Goal: Ask a question: Seek information or help from site administrators or community

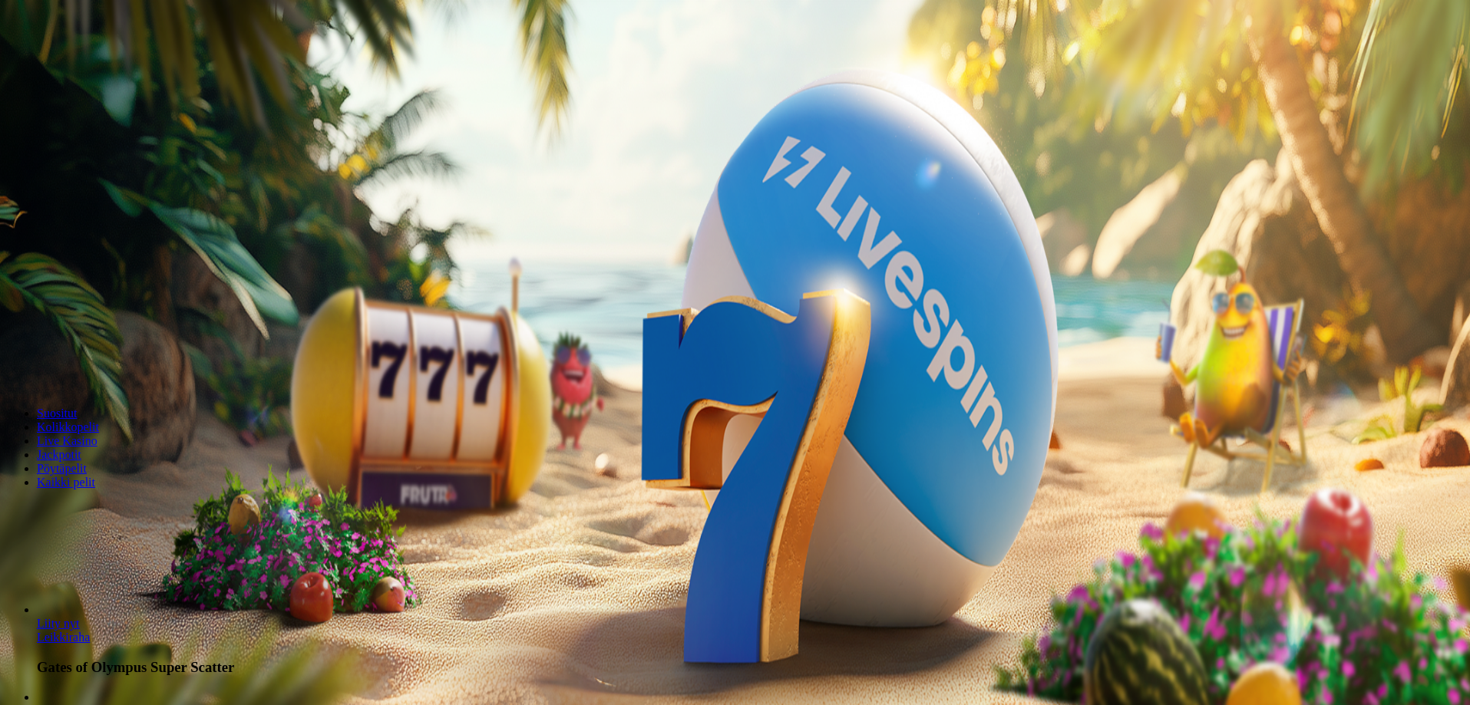
click at [92, 61] on span "Kirjaudu" at bounding box center [107, 56] width 38 height 12
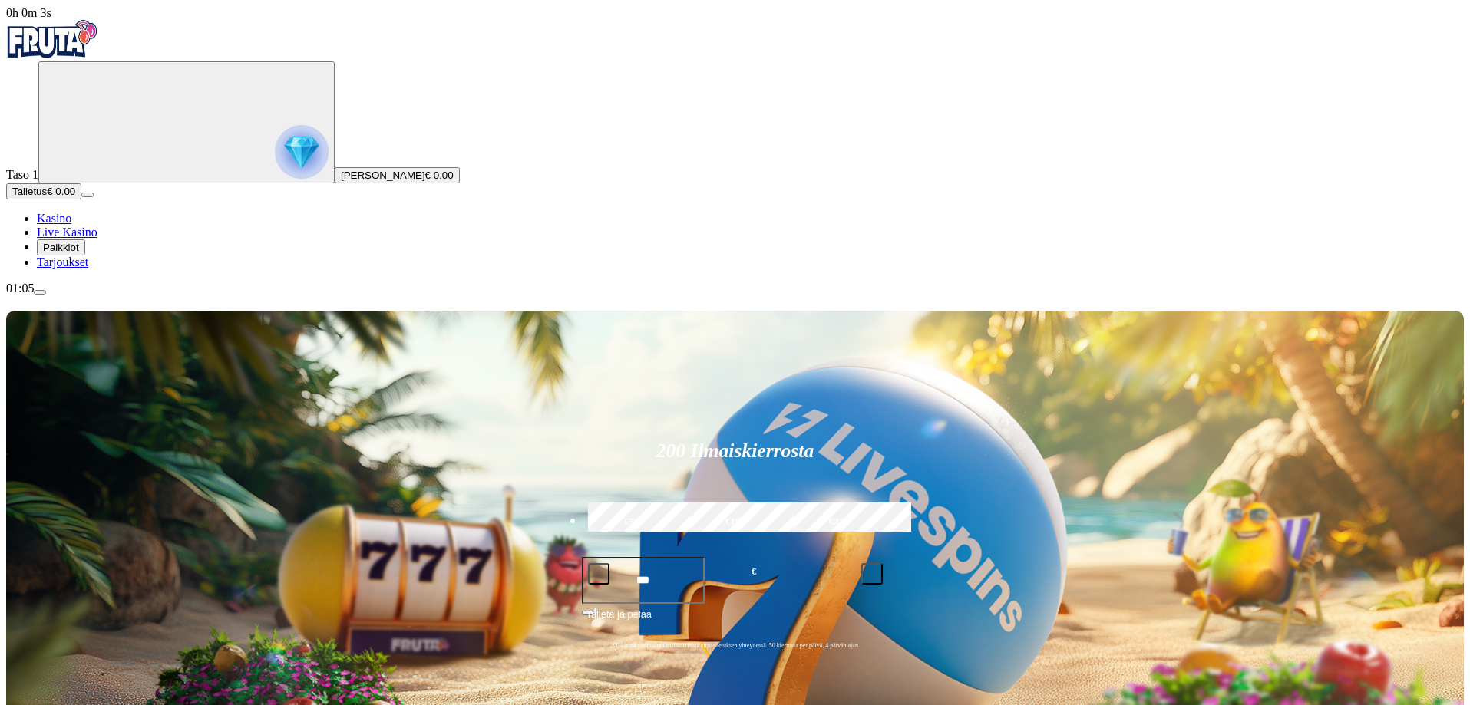
click at [79, 253] on span "Palkkiot" at bounding box center [61, 248] width 36 height 12
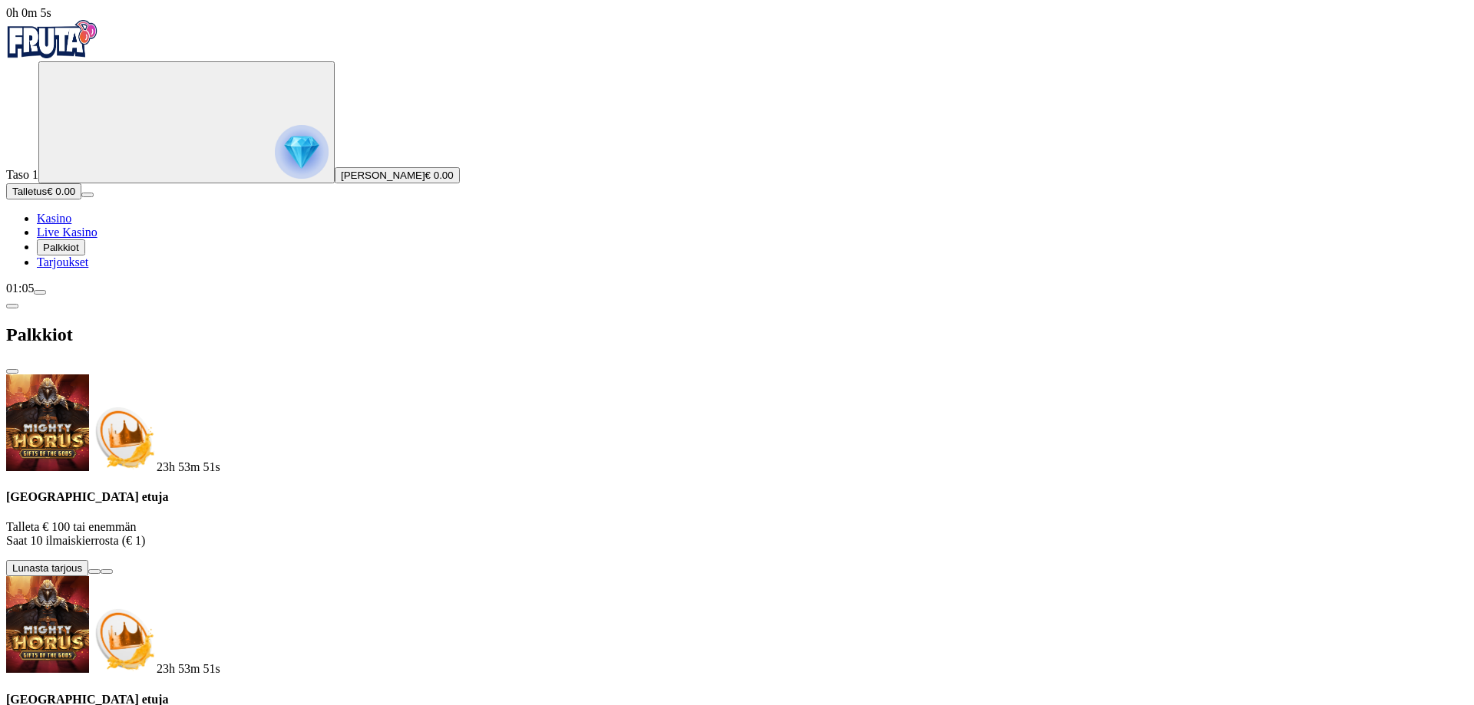
drag, startPoint x: 434, startPoint y: 27, endPoint x: 458, endPoint y: 71, distance: 49.8
click at [12, 372] on span "close icon" at bounding box center [12, 372] width 0 height 0
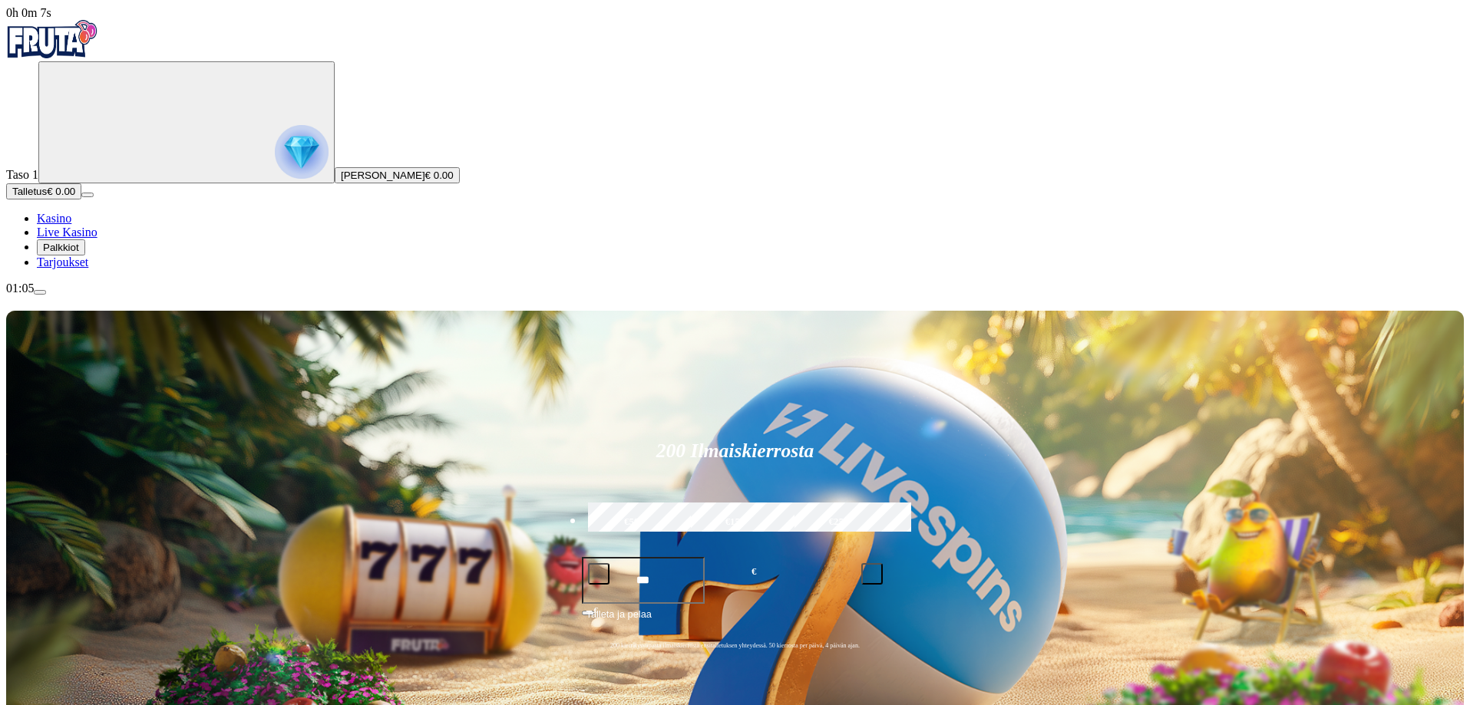
click at [40, 292] on span "menu icon" at bounding box center [40, 292] width 0 height 0
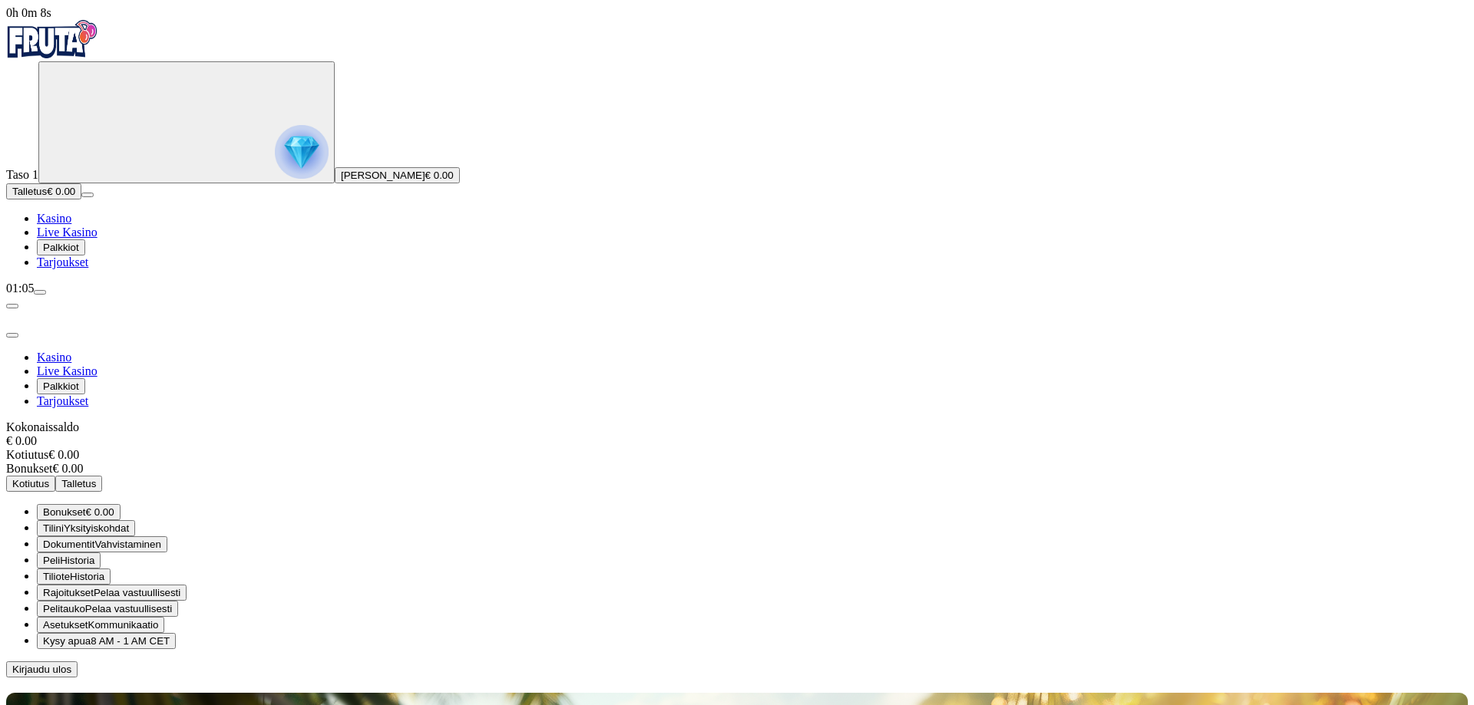
click at [91, 636] on span "Kysy apua" at bounding box center [67, 642] width 48 height 12
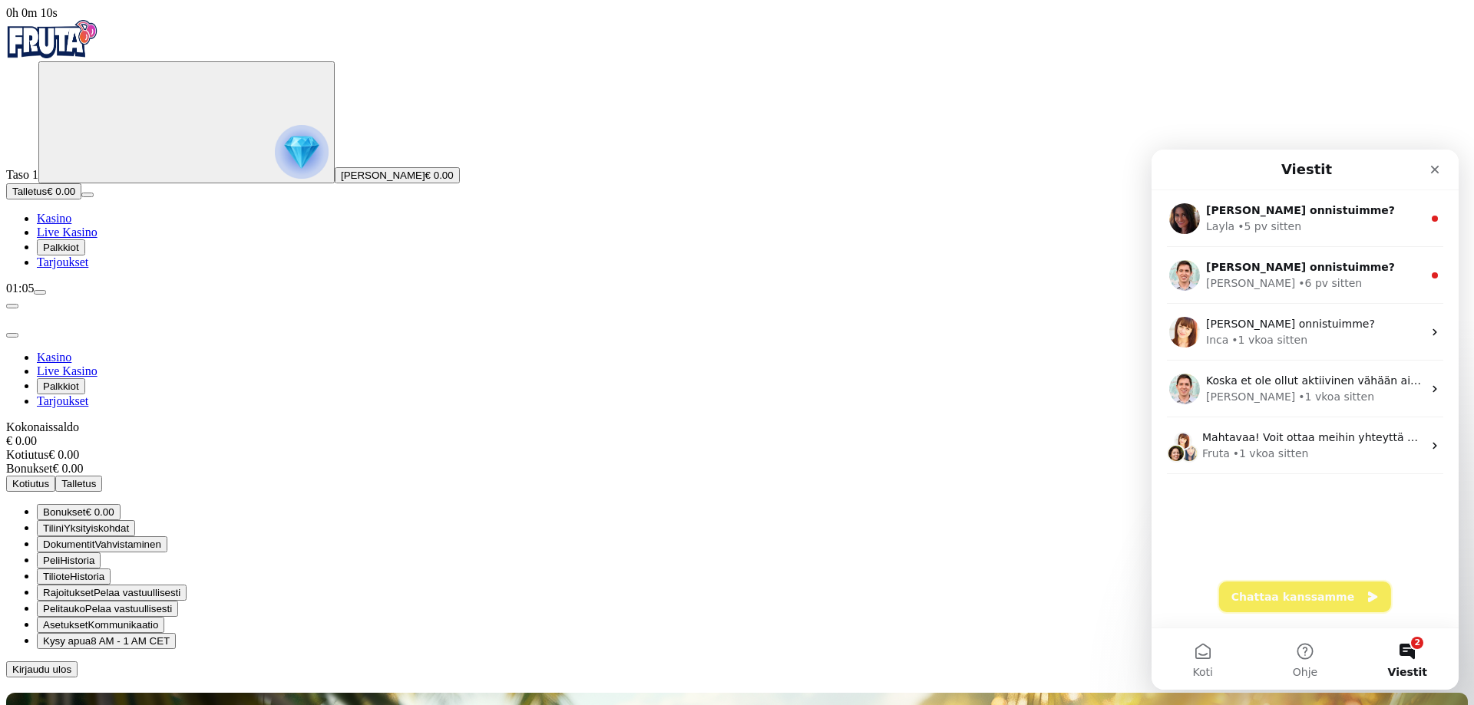
click at [1310, 596] on button "Chattaa kanssamme" at bounding box center [1305, 597] width 172 height 31
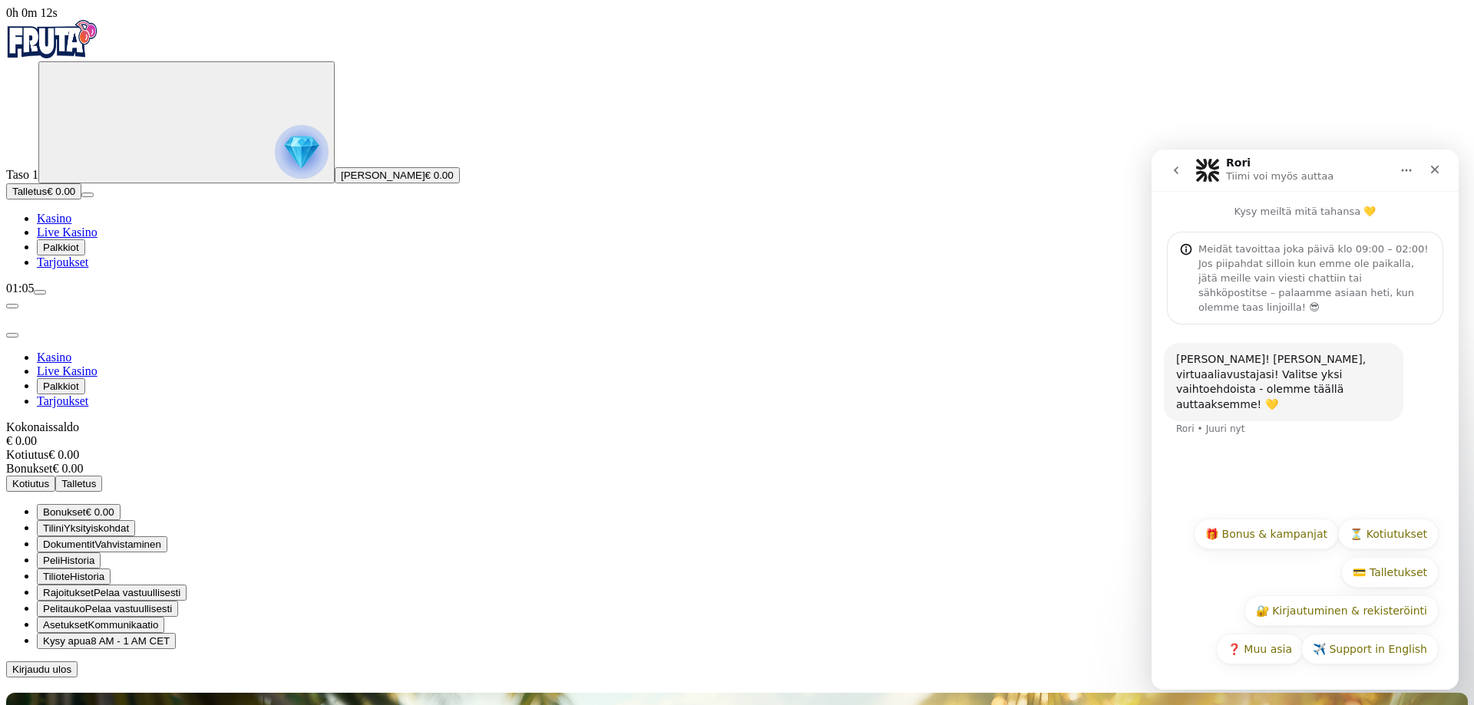
click at [1267, 653] on button "❓ Muu asia" at bounding box center [1260, 649] width 88 height 31
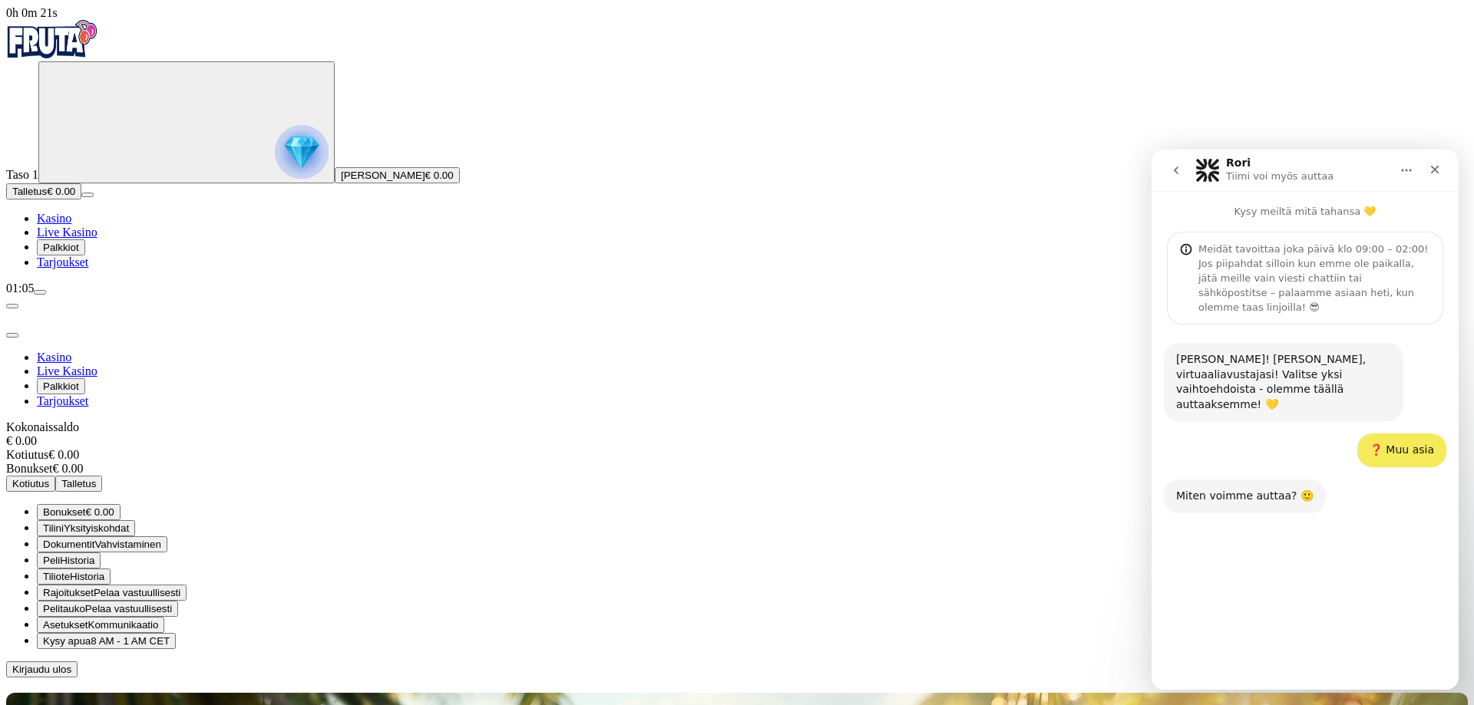
click at [1302, 580] on button "❓ Lisätietoja kasinosta" at bounding box center [1260, 595] width 149 height 31
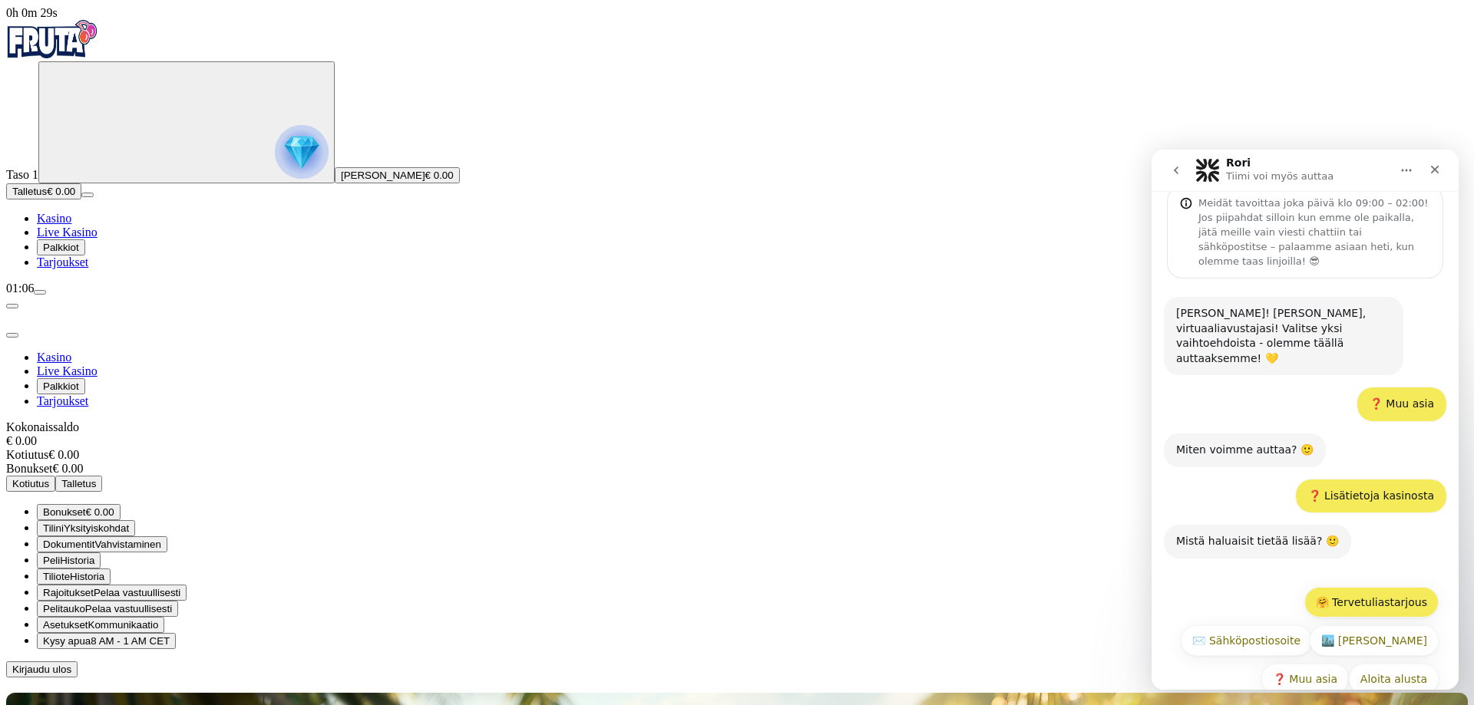
click at [1366, 587] on button "🤗 Tervetuliastarjous" at bounding box center [1371, 602] width 134 height 31
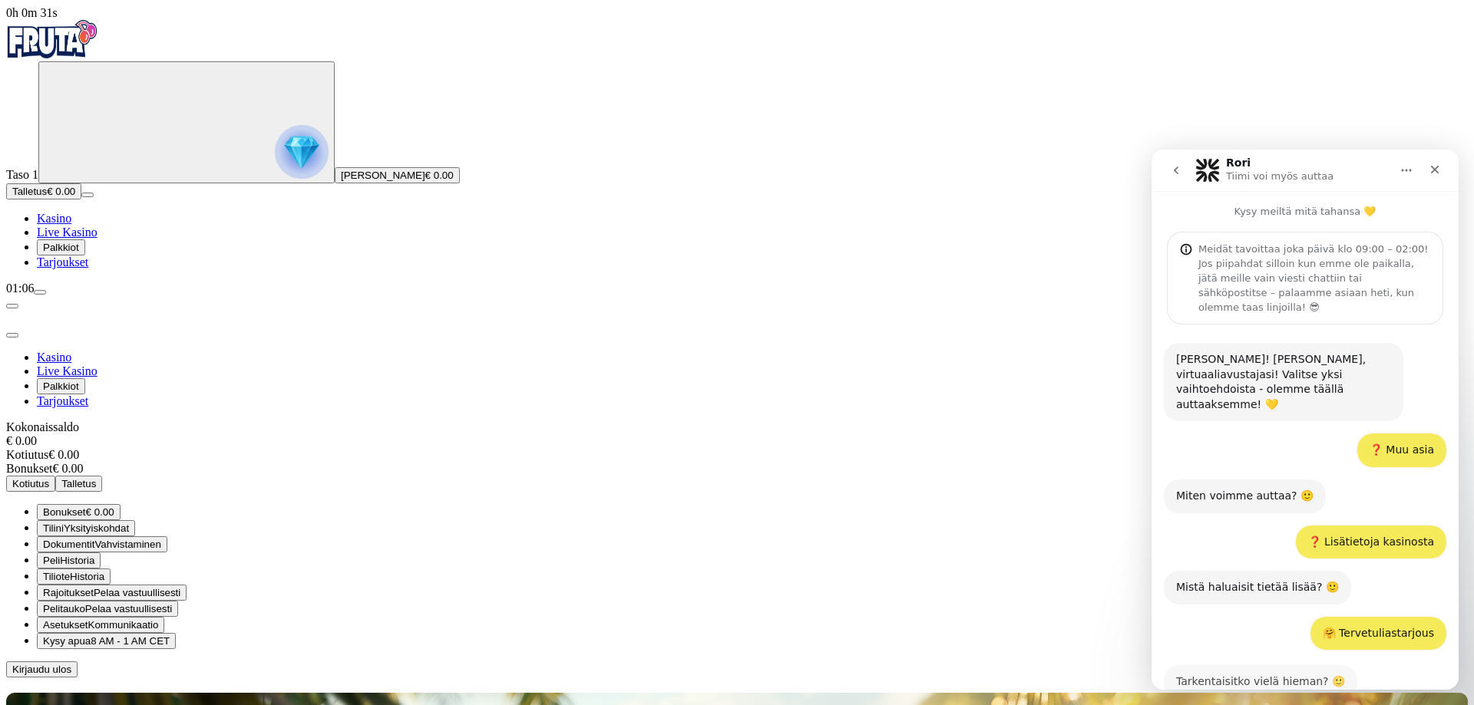
scroll to position [137, 0]
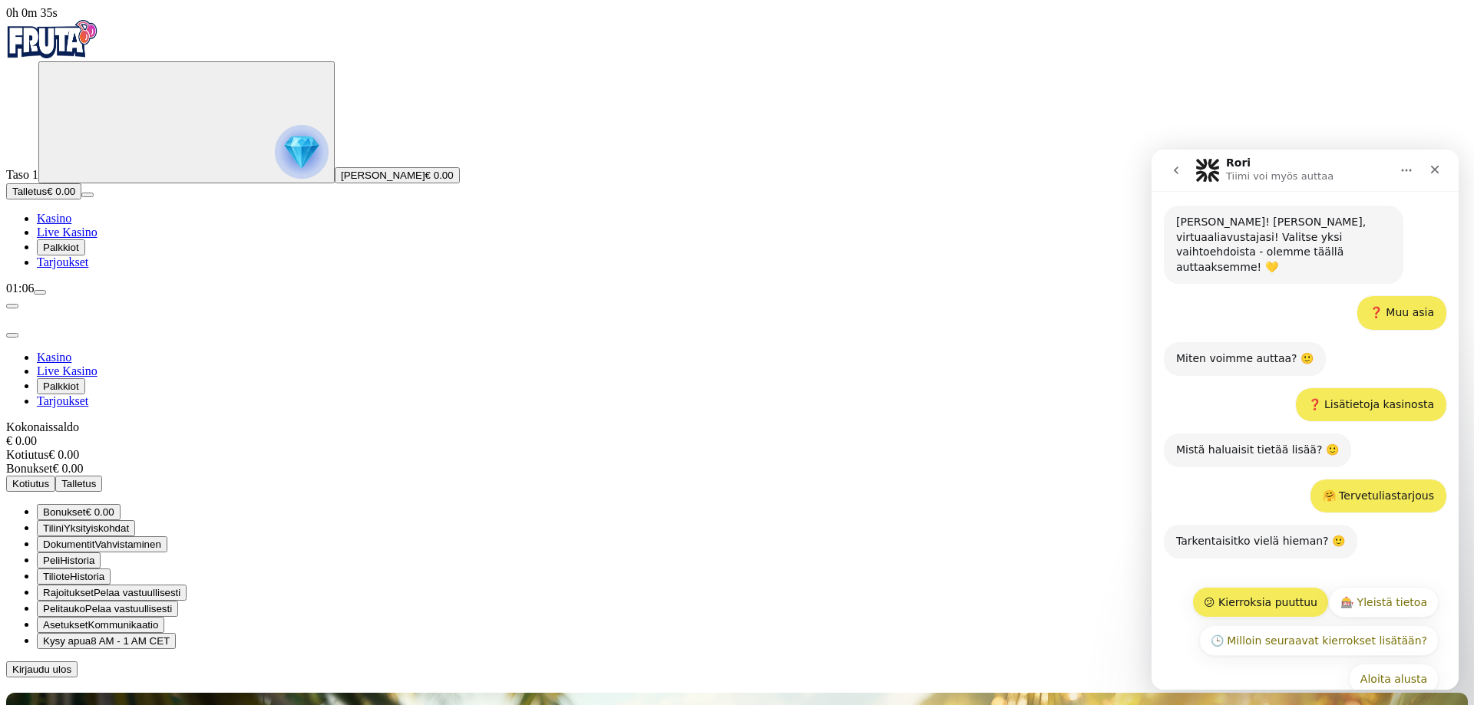
click at [1274, 587] on button "😕 Kierroksia puuttuu" at bounding box center [1260, 602] width 137 height 31
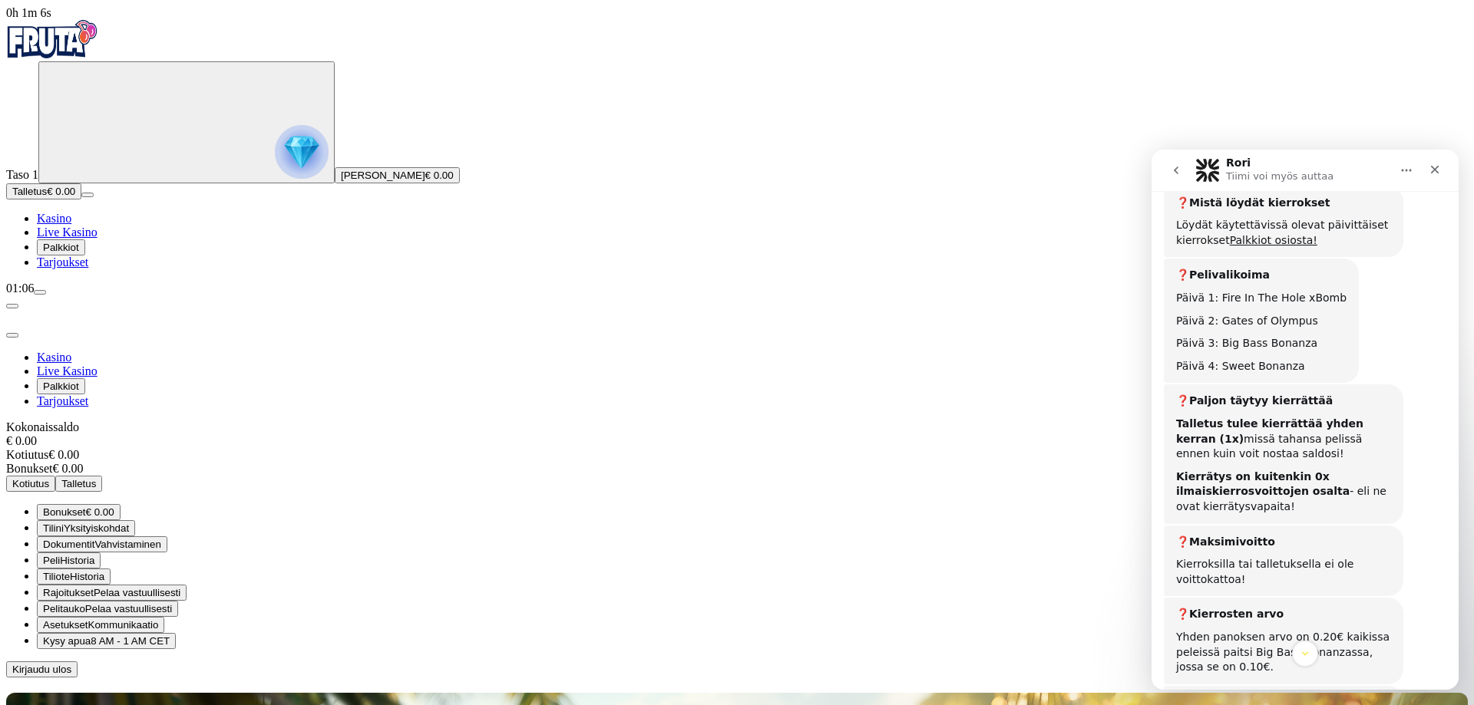
scroll to position [990, 0]
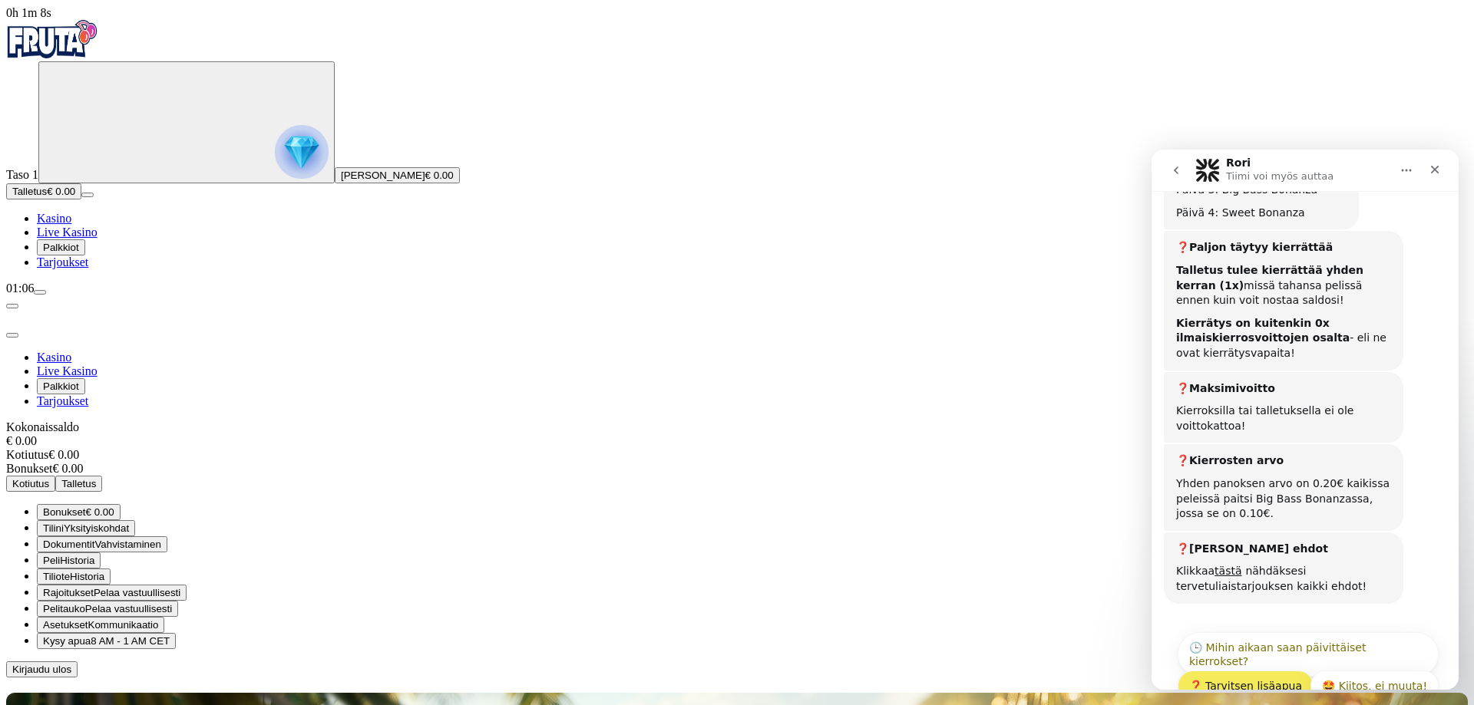
click at [1280, 671] on button "❓ Tarvitsen lisäapua" at bounding box center [1246, 686] width 136 height 31
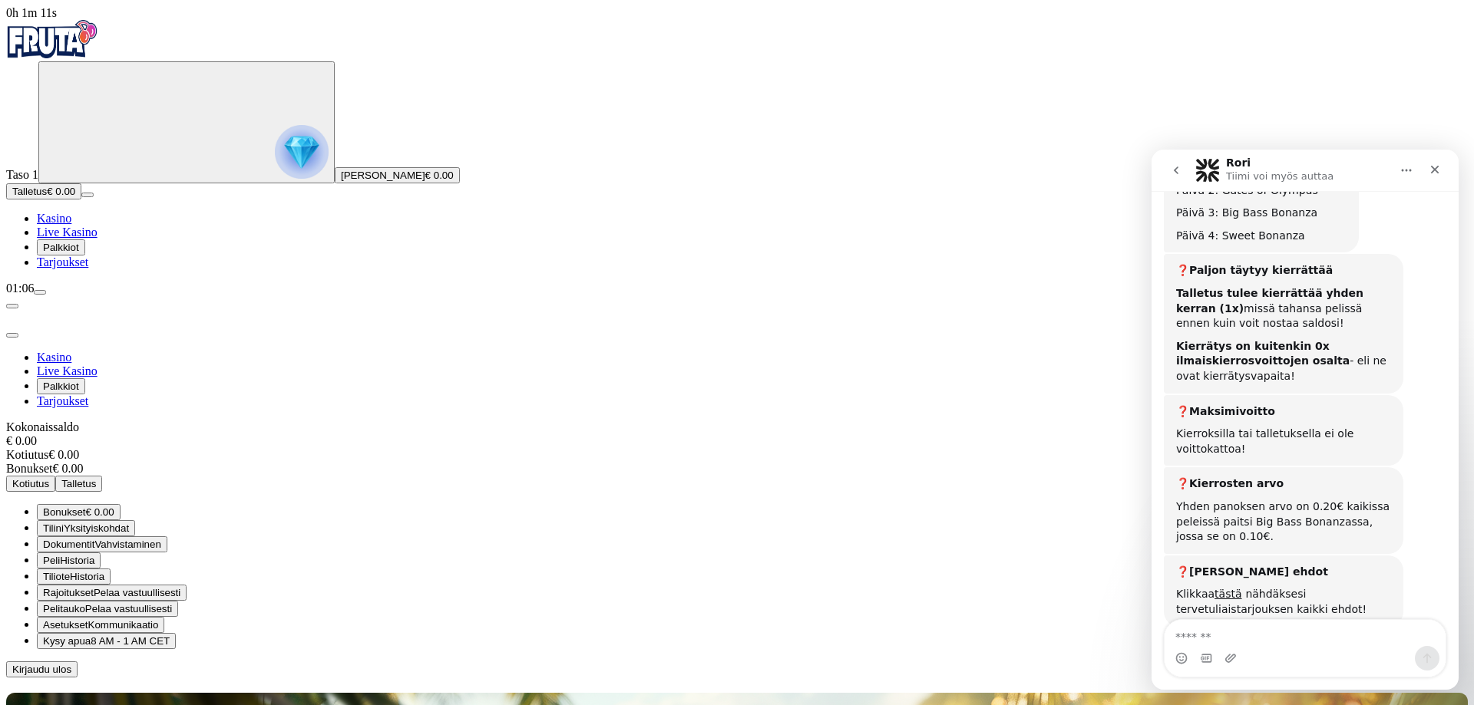
scroll to position [997, 0]
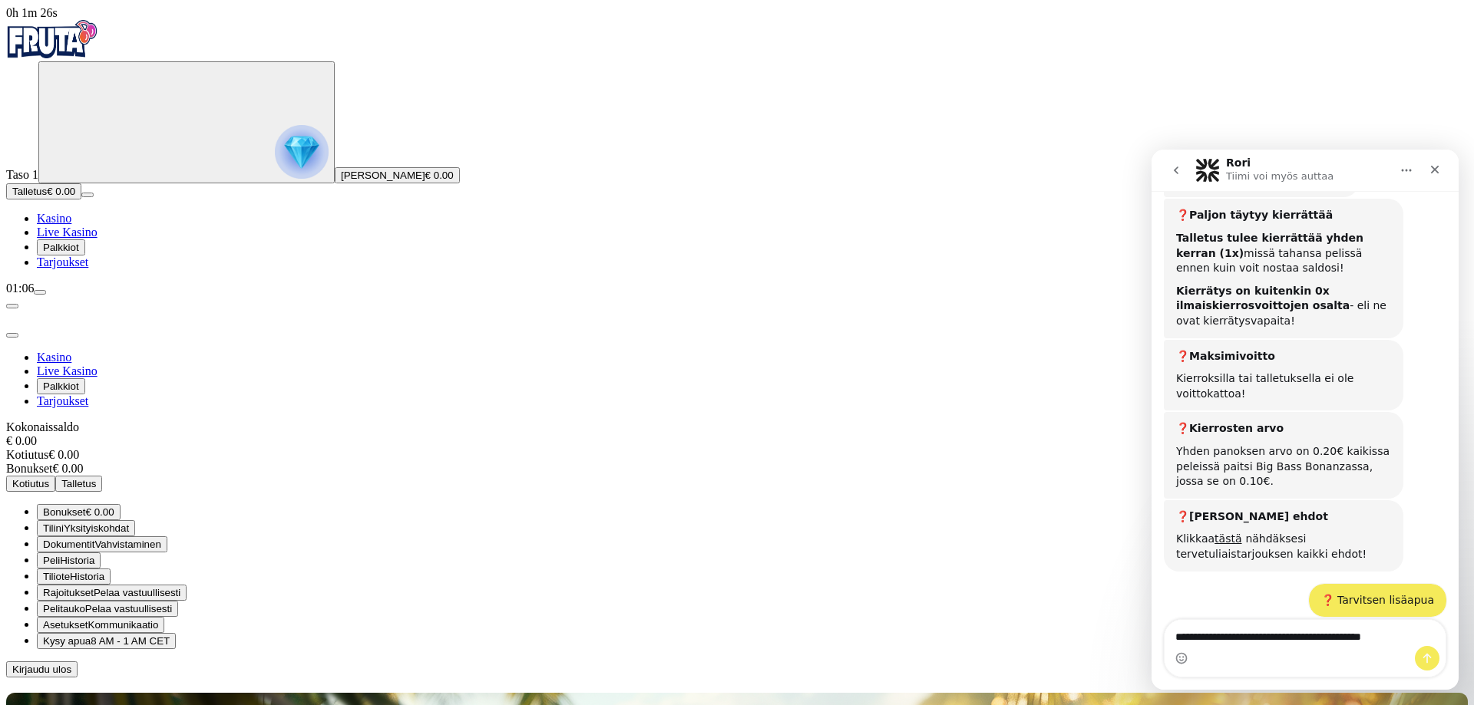
type textarea "**********"
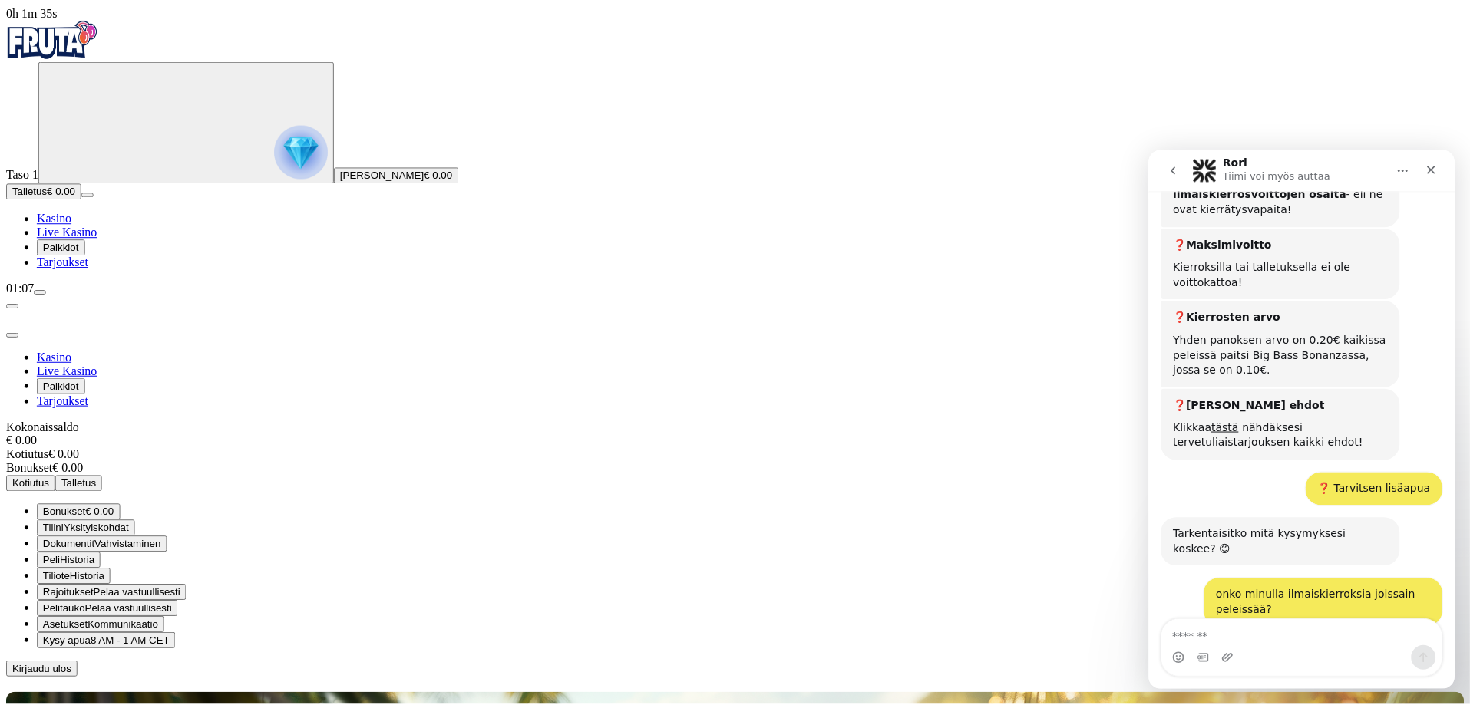
scroll to position [1119, 0]
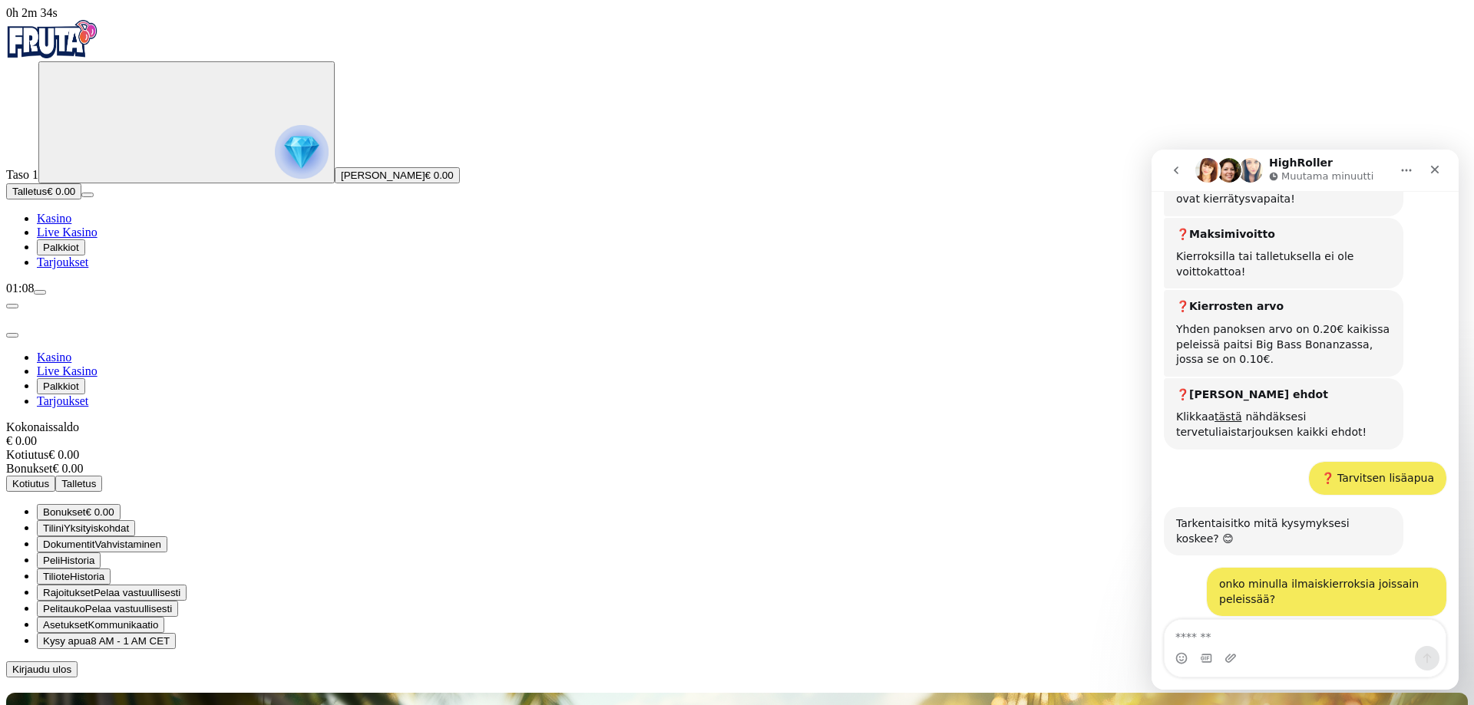
drag, startPoint x: 908, startPoint y: 368, endPoint x: 903, endPoint y: 395, distance: 27.4
click at [903, 678] on div at bounding box center [737, 678] width 1462 height 0
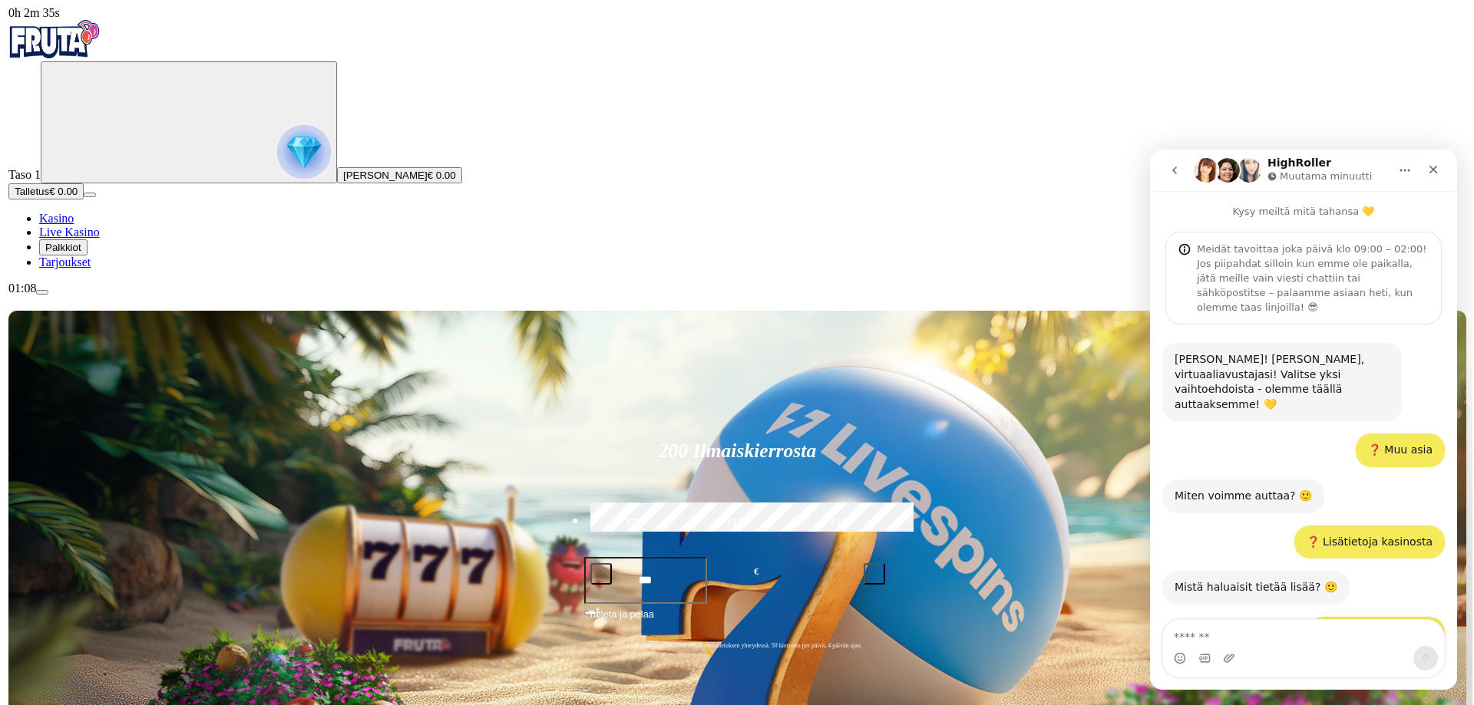
scroll to position [1119, 0]
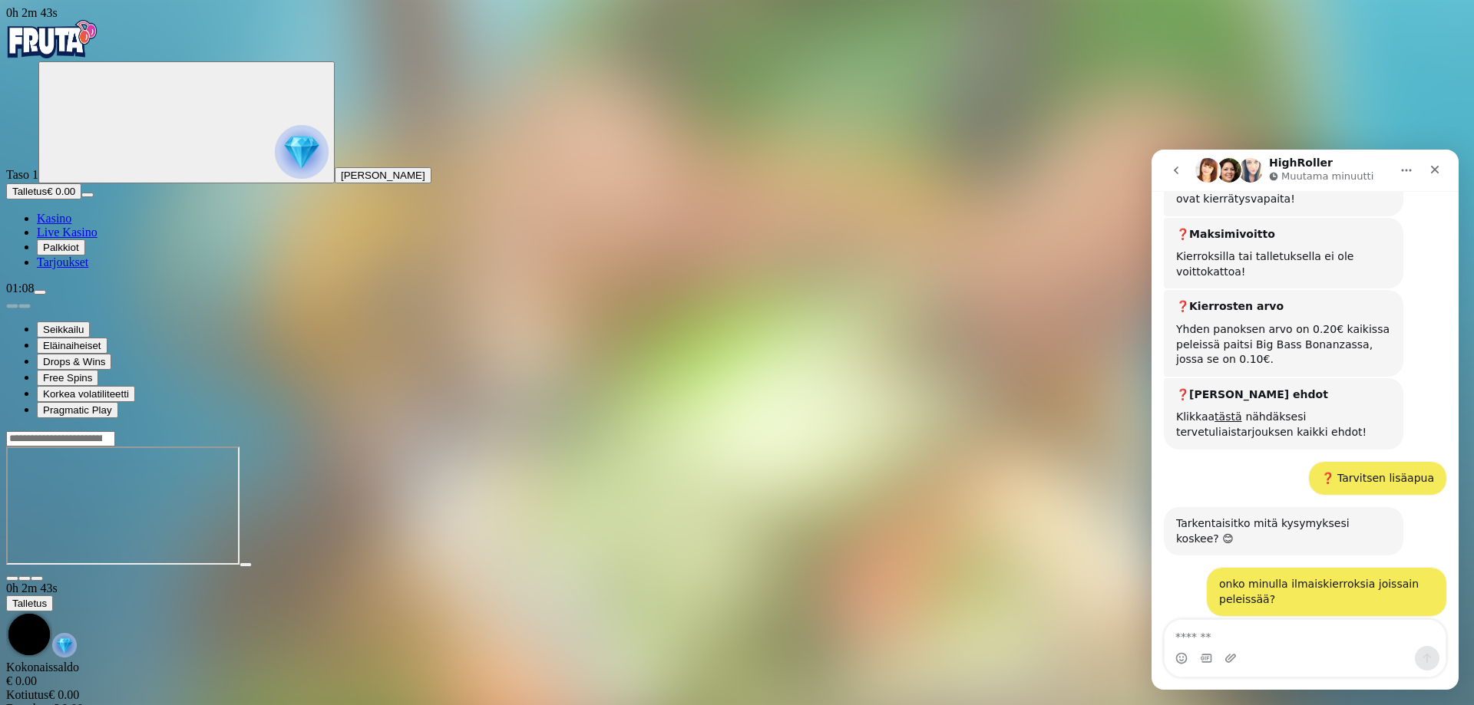
scroll to position [1178, 0]
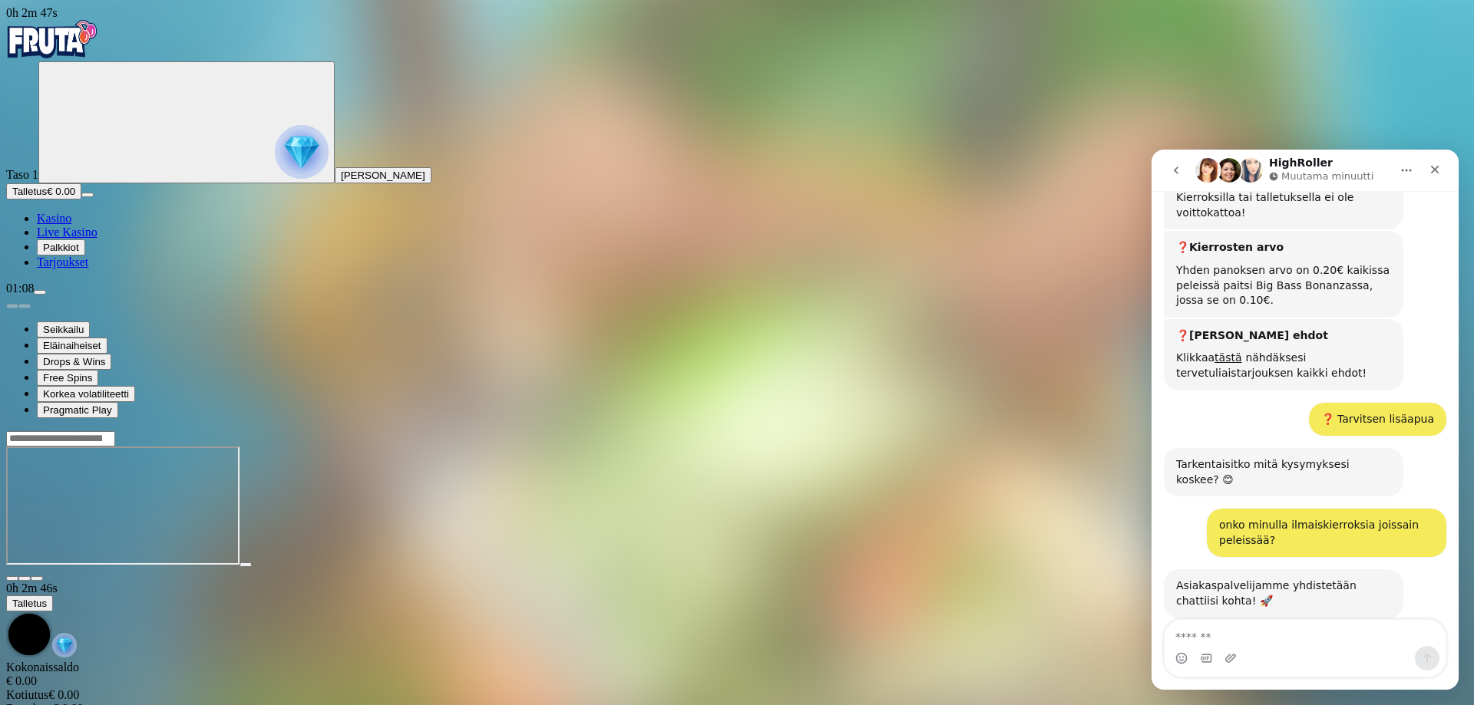
click at [1426, 431] on main "0h 2m 46s Talletus Kokonaissaldo € 0.00 Kotiutus € 0.00 Bonukset € 0.00 Talletu…" at bounding box center [737, 582] width 1462 height 302
click at [1442, 170] on div "Sulje" at bounding box center [1435, 170] width 28 height 28
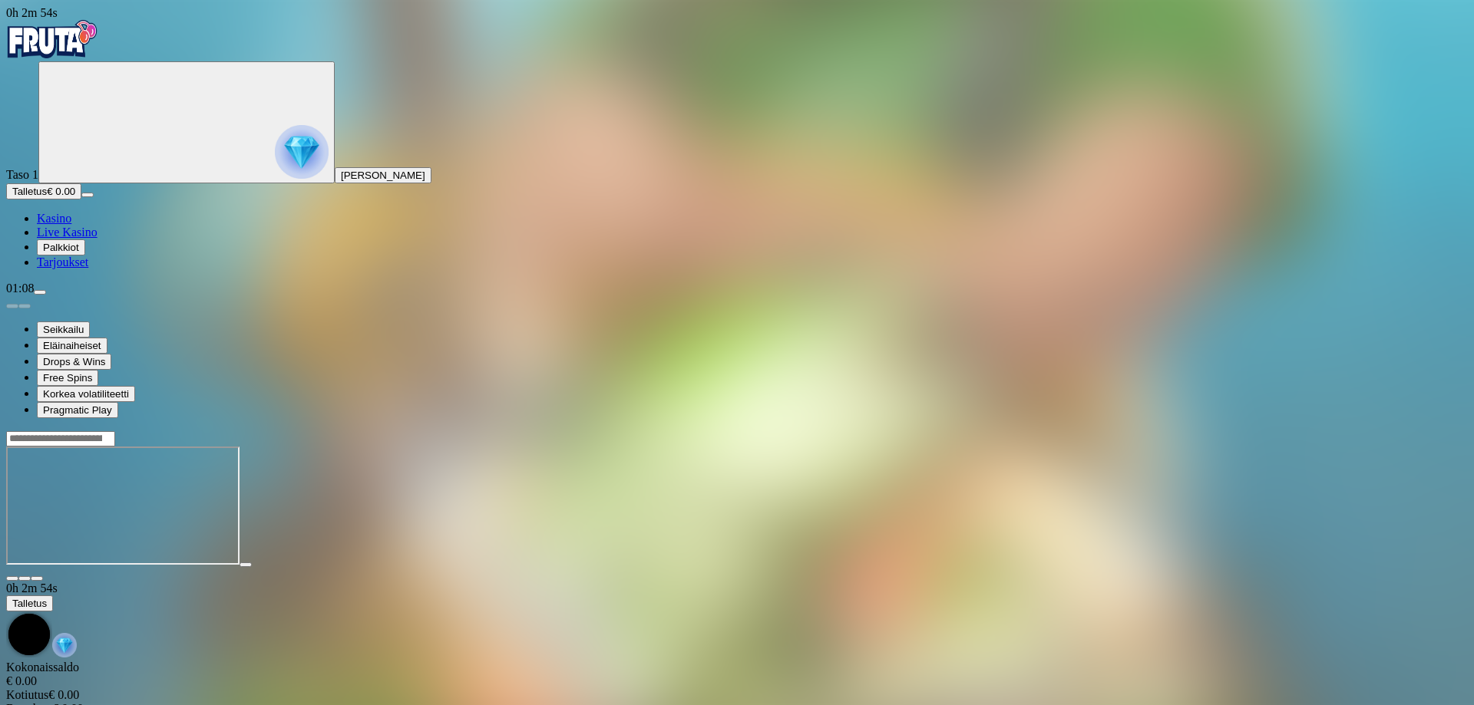
click at [87, 46] on img "Primary" at bounding box center [52, 39] width 92 height 38
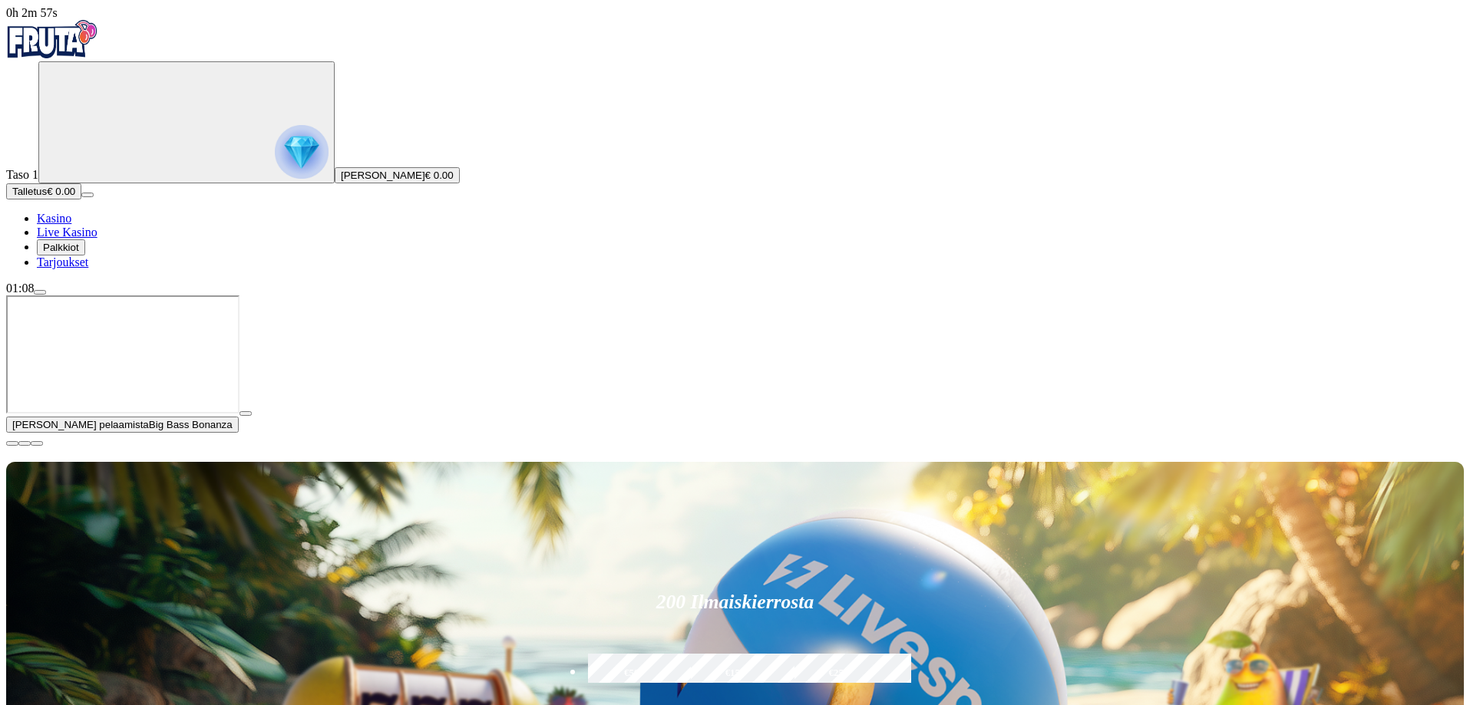
click at [12, 444] on span "close icon" at bounding box center [12, 444] width 0 height 0
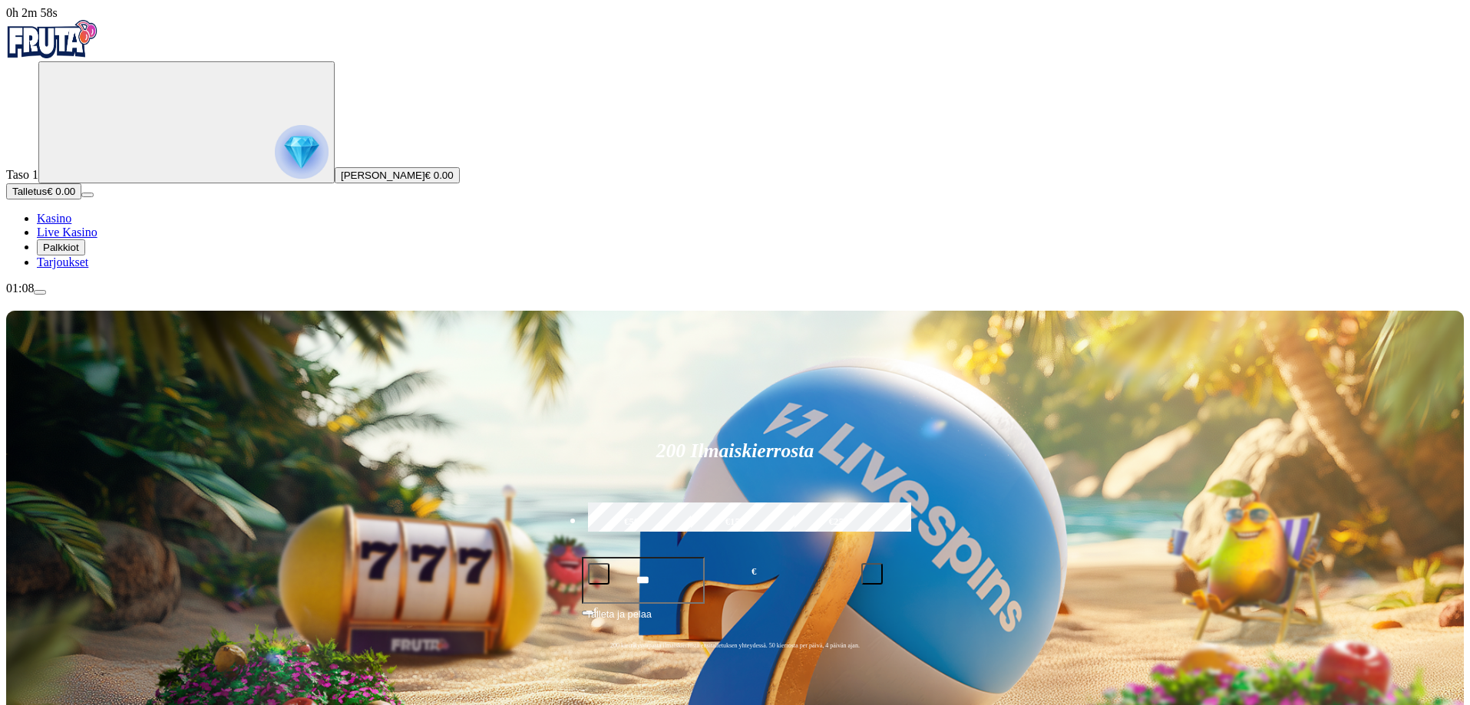
click at [40, 292] on span "menu icon" at bounding box center [40, 292] width 0 height 0
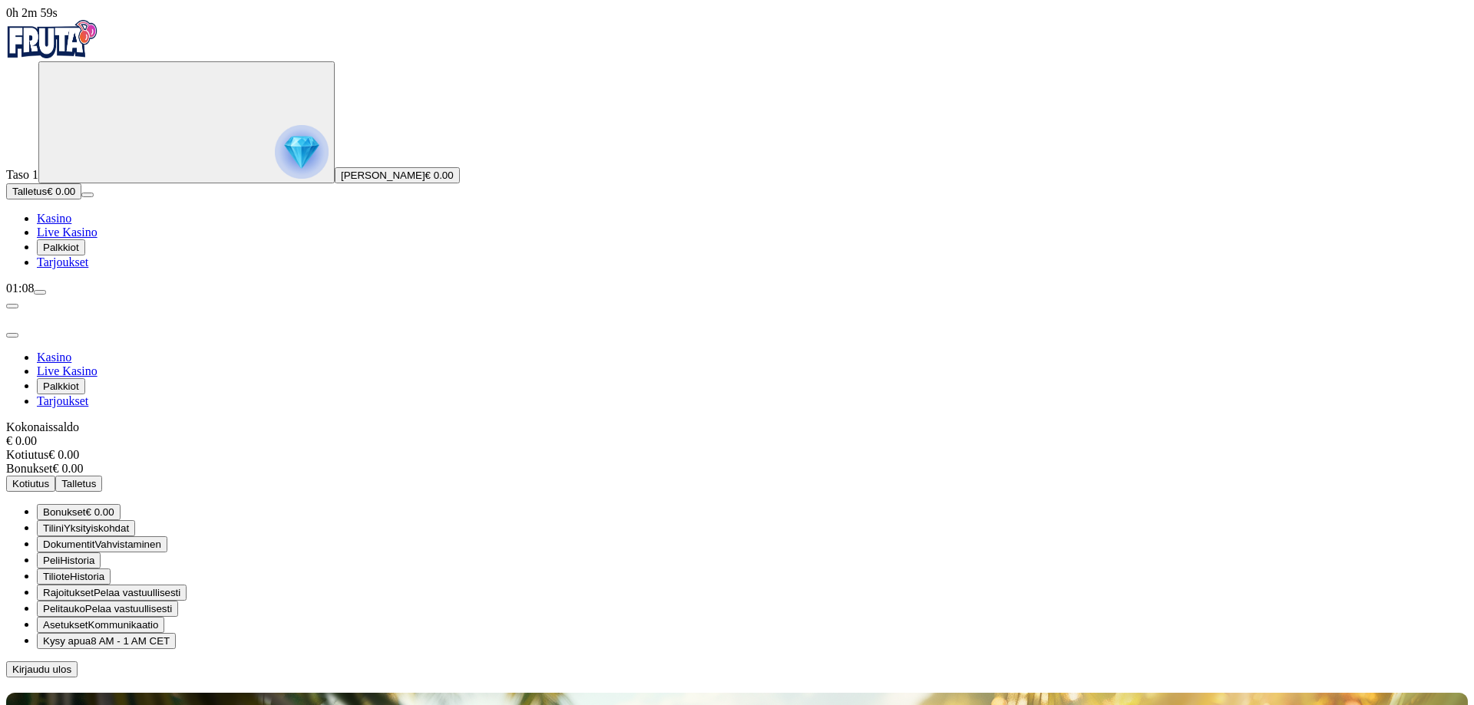
click at [170, 636] on span "8 AM - 1 AM CET" at bounding box center [130, 642] width 79 height 12
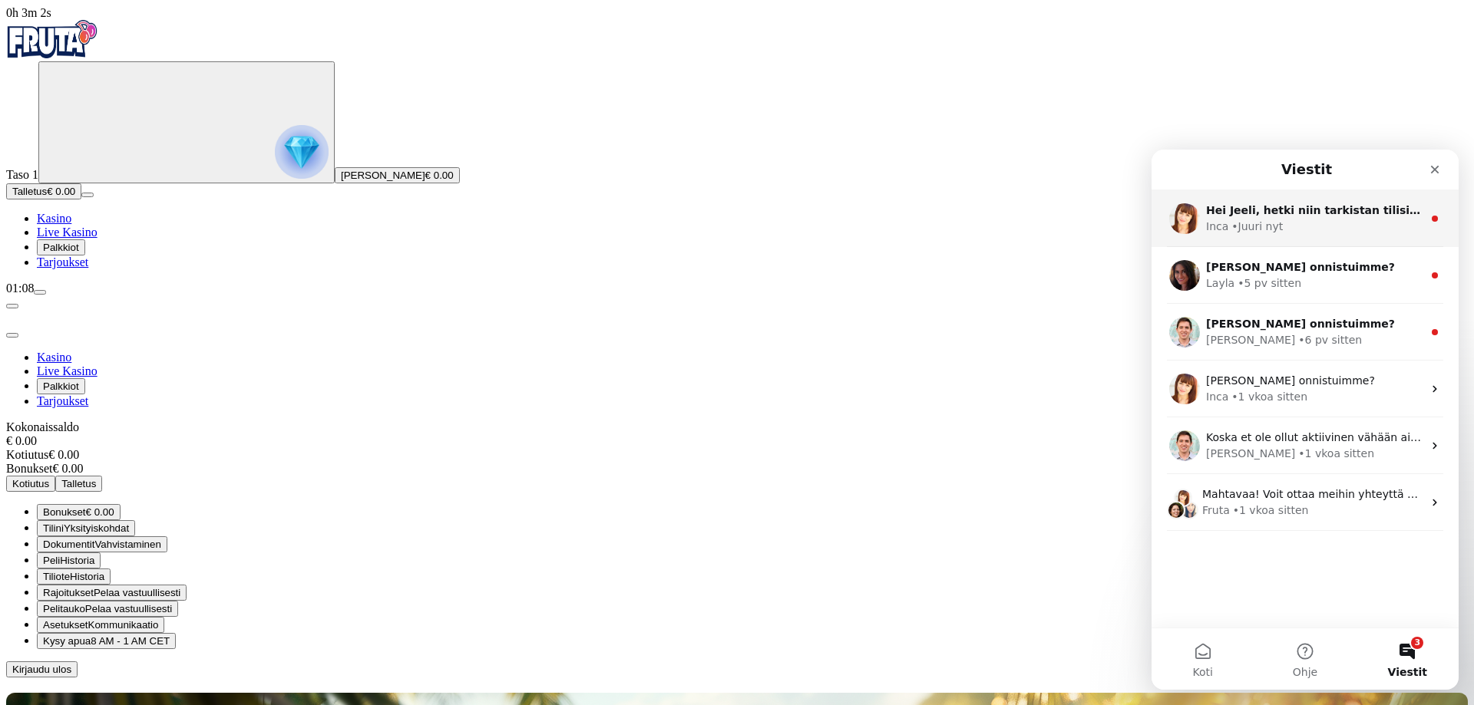
click at [1310, 230] on div "Inca • Juuri nyt" at bounding box center [1314, 227] width 216 height 16
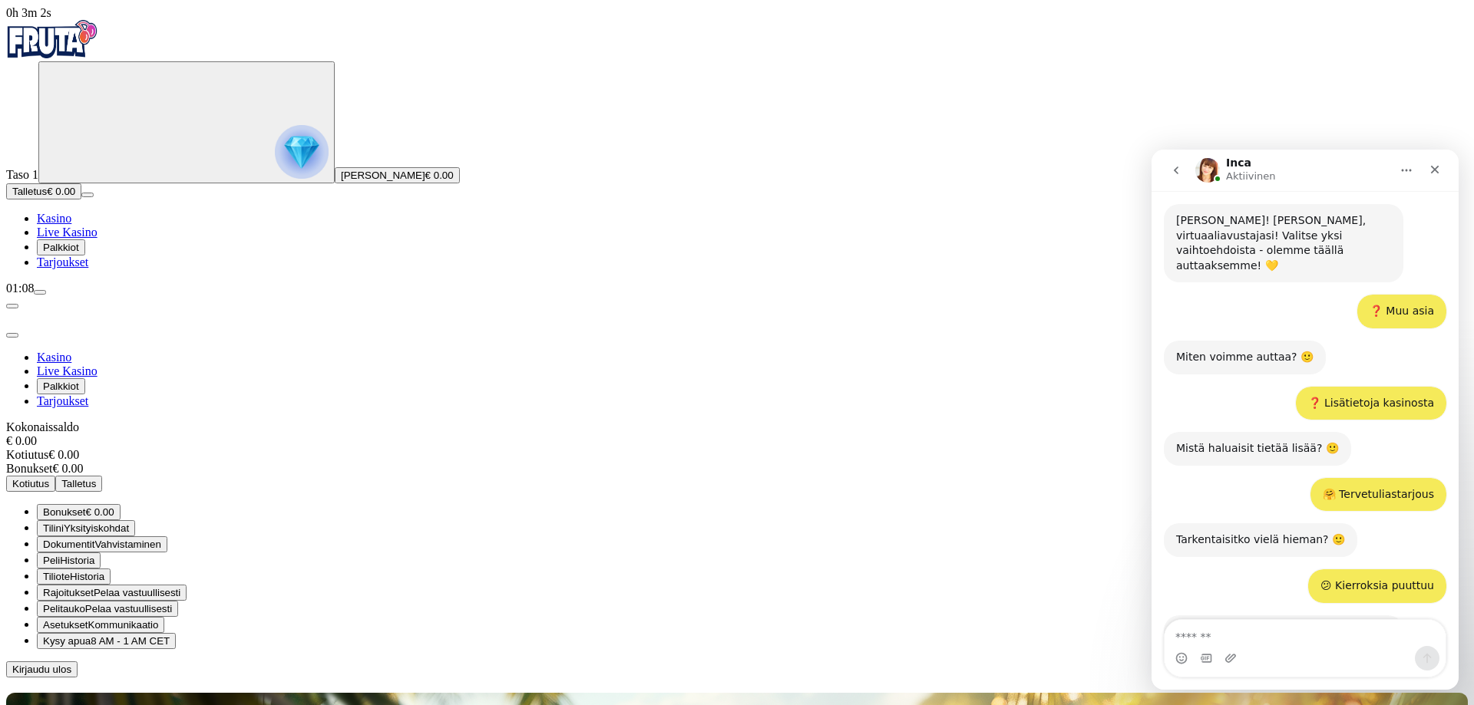
scroll to position [1190, 0]
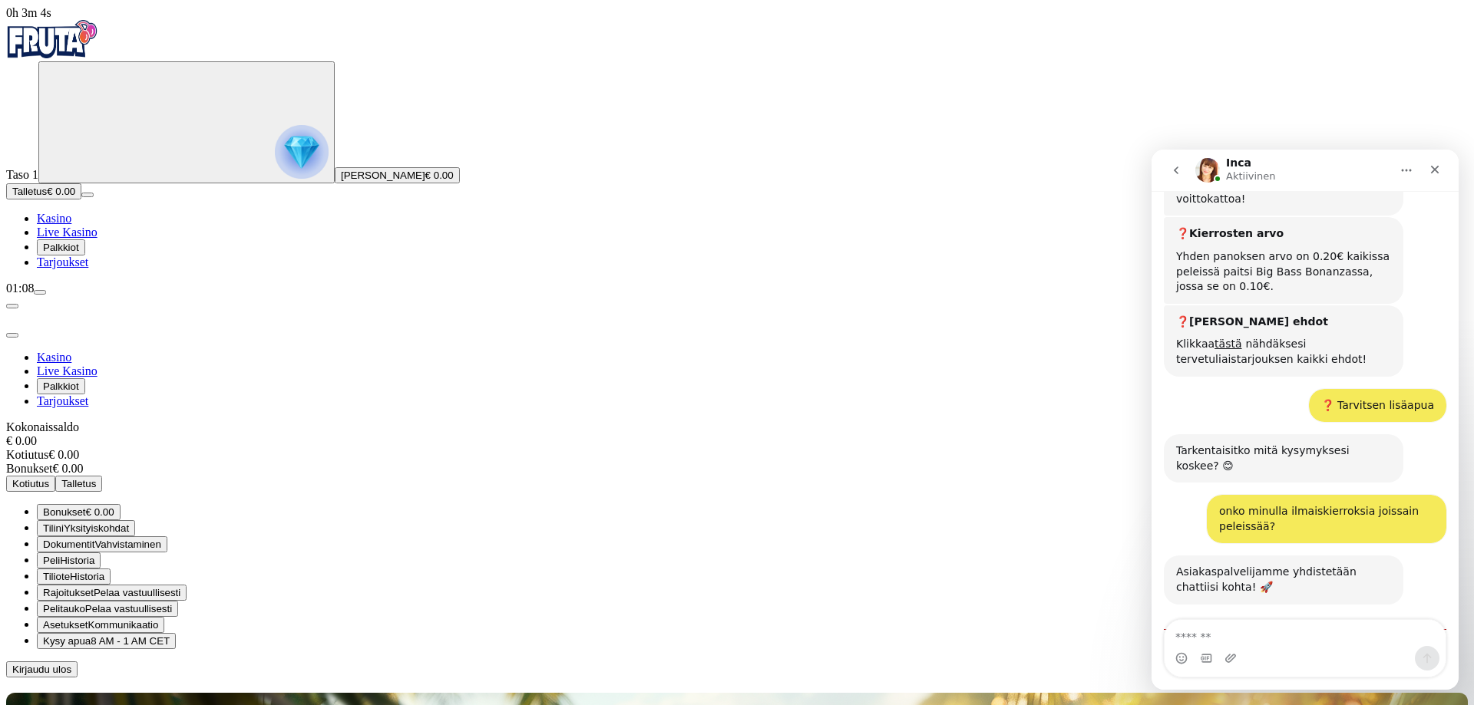
click at [1178, 174] on icon "go back" at bounding box center [1176, 170] width 12 height 12
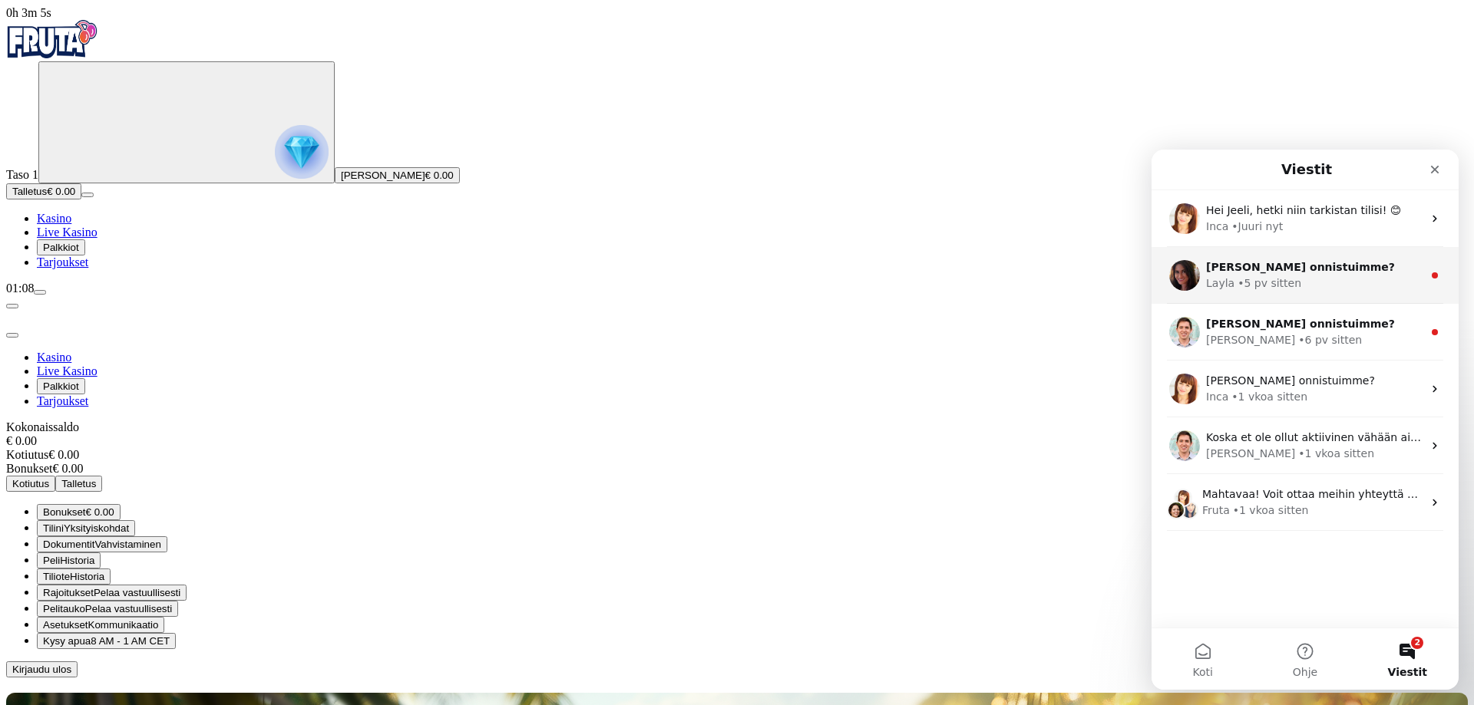
click at [1296, 286] on div "Layla • 5 pv sitten" at bounding box center [1314, 284] width 216 height 16
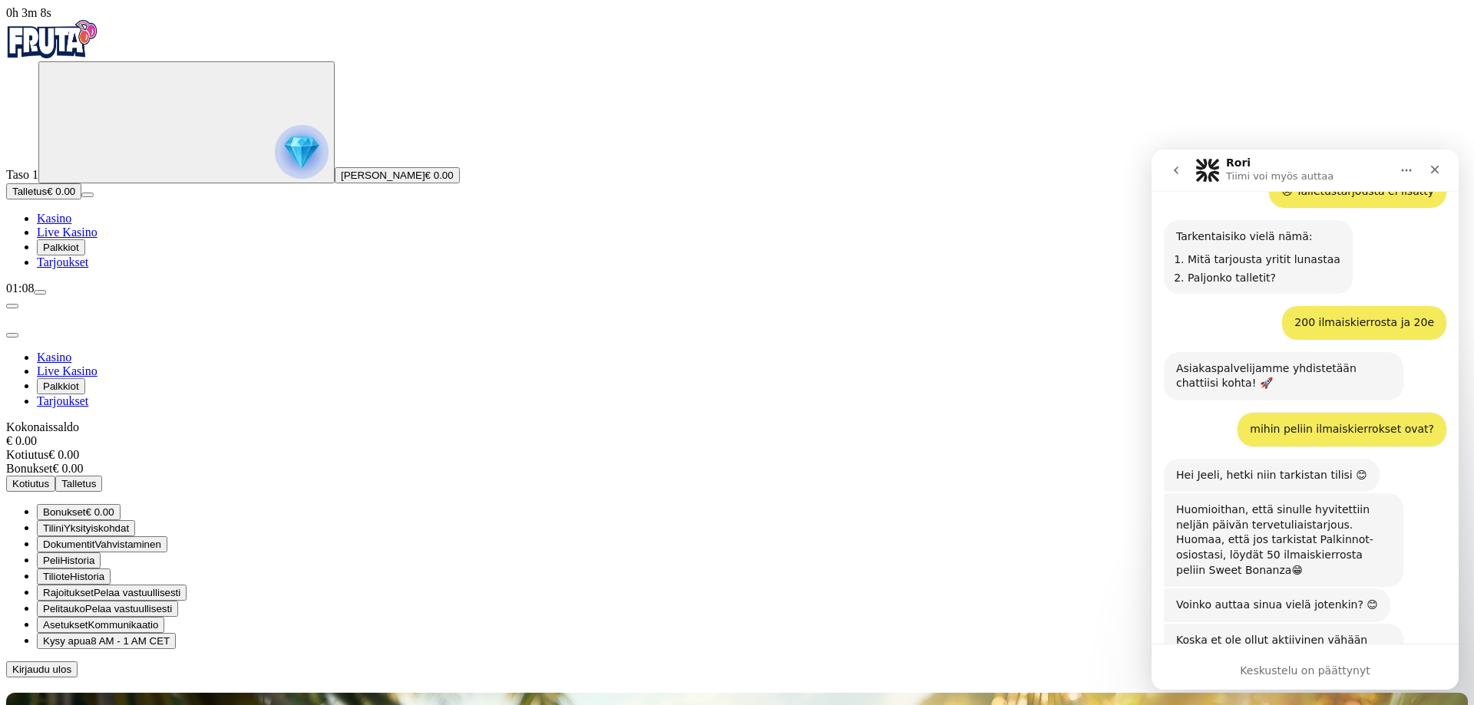
scroll to position [687, 0]
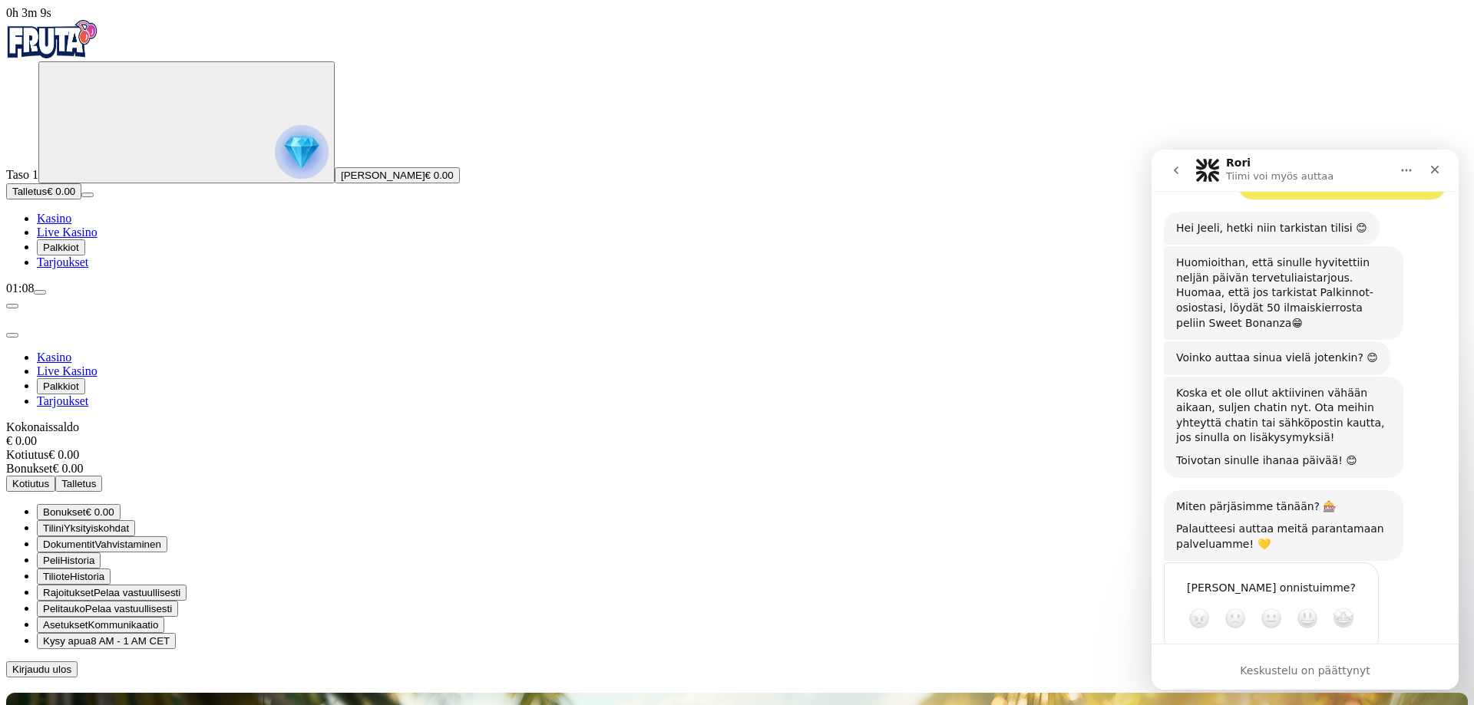
click at [1177, 177] on button "go back" at bounding box center [1175, 170] width 29 height 29
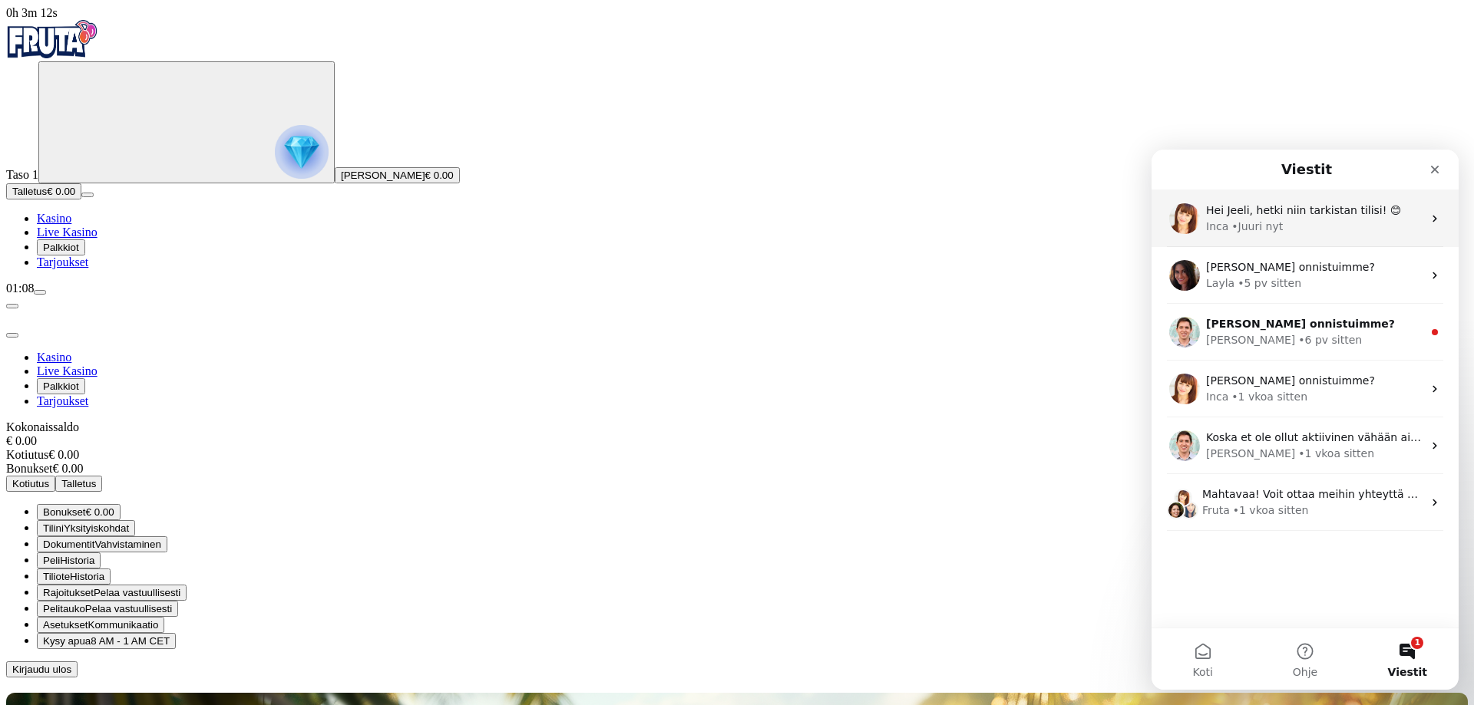
click at [1305, 231] on div "Inca • Juuri nyt" at bounding box center [1314, 227] width 216 height 16
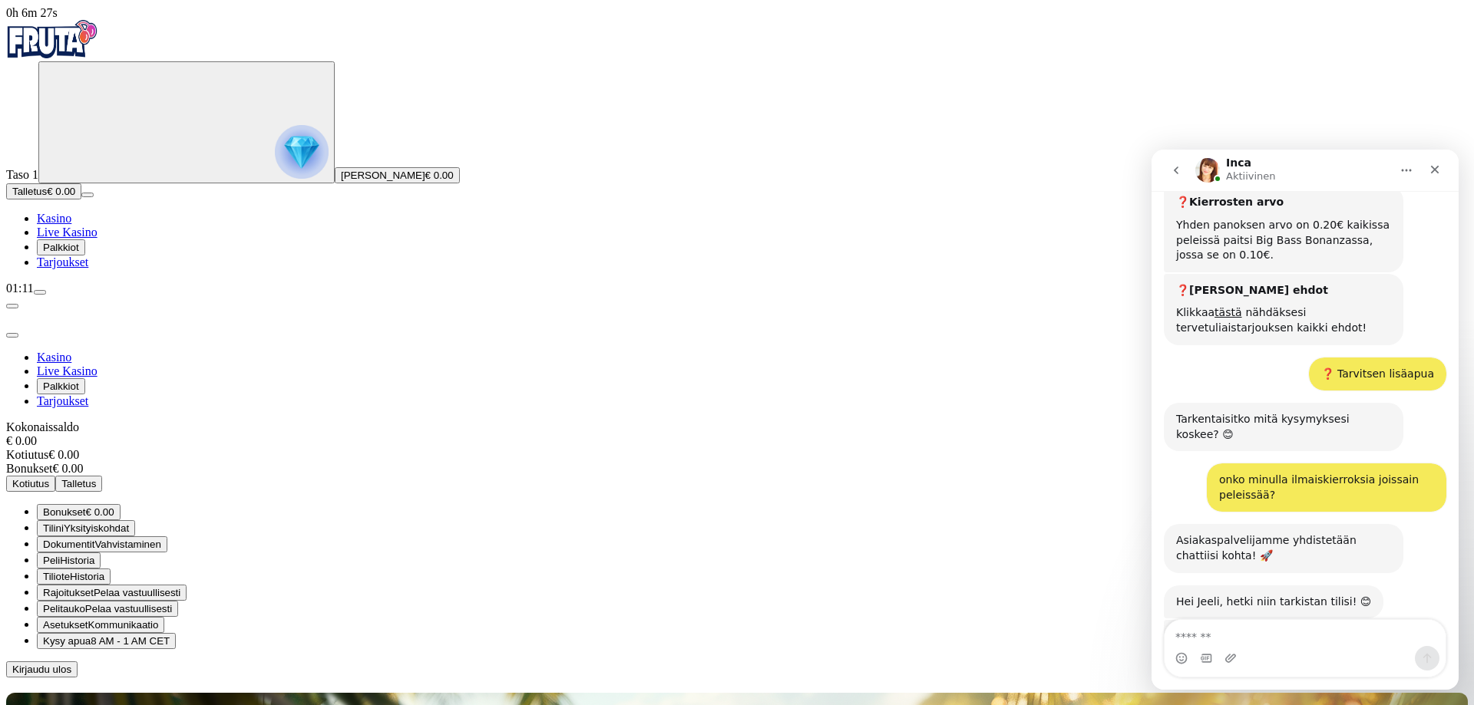
scroll to position [1335, 0]
